Goal: Task Accomplishment & Management: Use online tool/utility

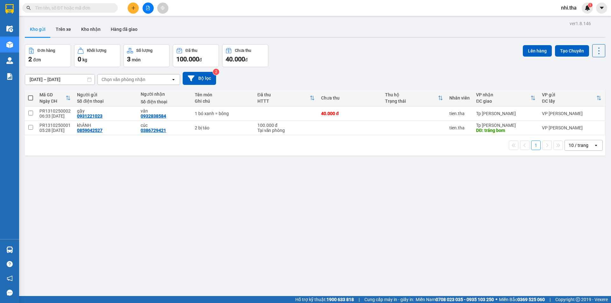
click at [87, 9] on input "text" at bounding box center [72, 7] width 75 height 7
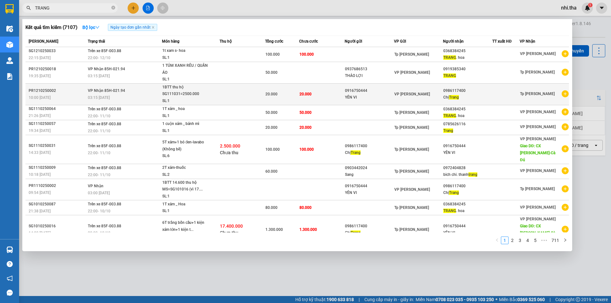
type input "TRANG"
click at [324, 93] on td "20.000" at bounding box center [321, 94] width 45 height 22
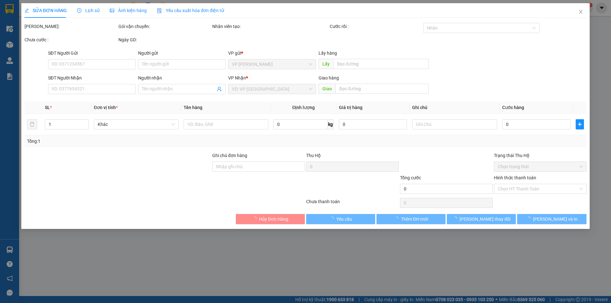
type input "0916750444"
type input "YÊN VI"
type input "0986117400"
type input "Chị Trang"
type input "20.000"
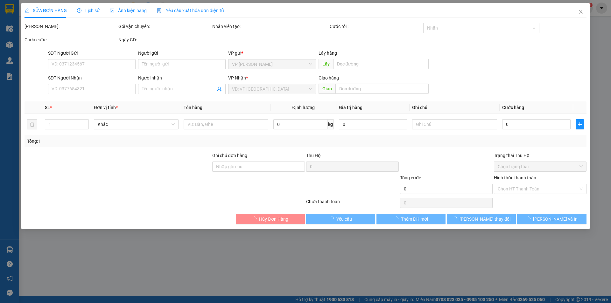
type input "20.000"
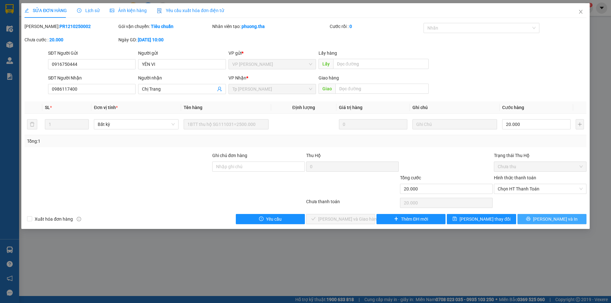
click at [556, 219] on span "[PERSON_NAME] và In" at bounding box center [555, 219] width 45 height 7
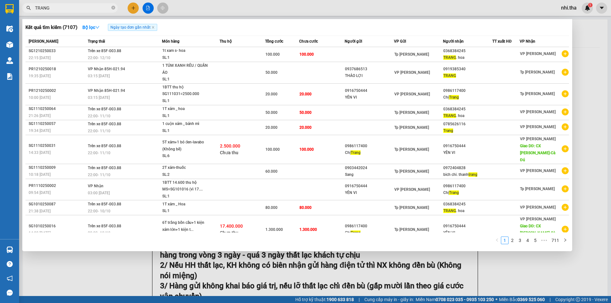
click at [87, 9] on input "TRANG" at bounding box center [72, 7] width 75 height 7
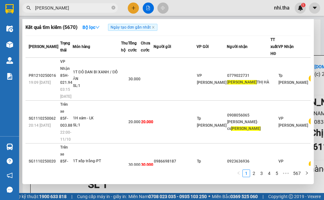
type input "[PERSON_NAME]"
